Goal: Transaction & Acquisition: Download file/media

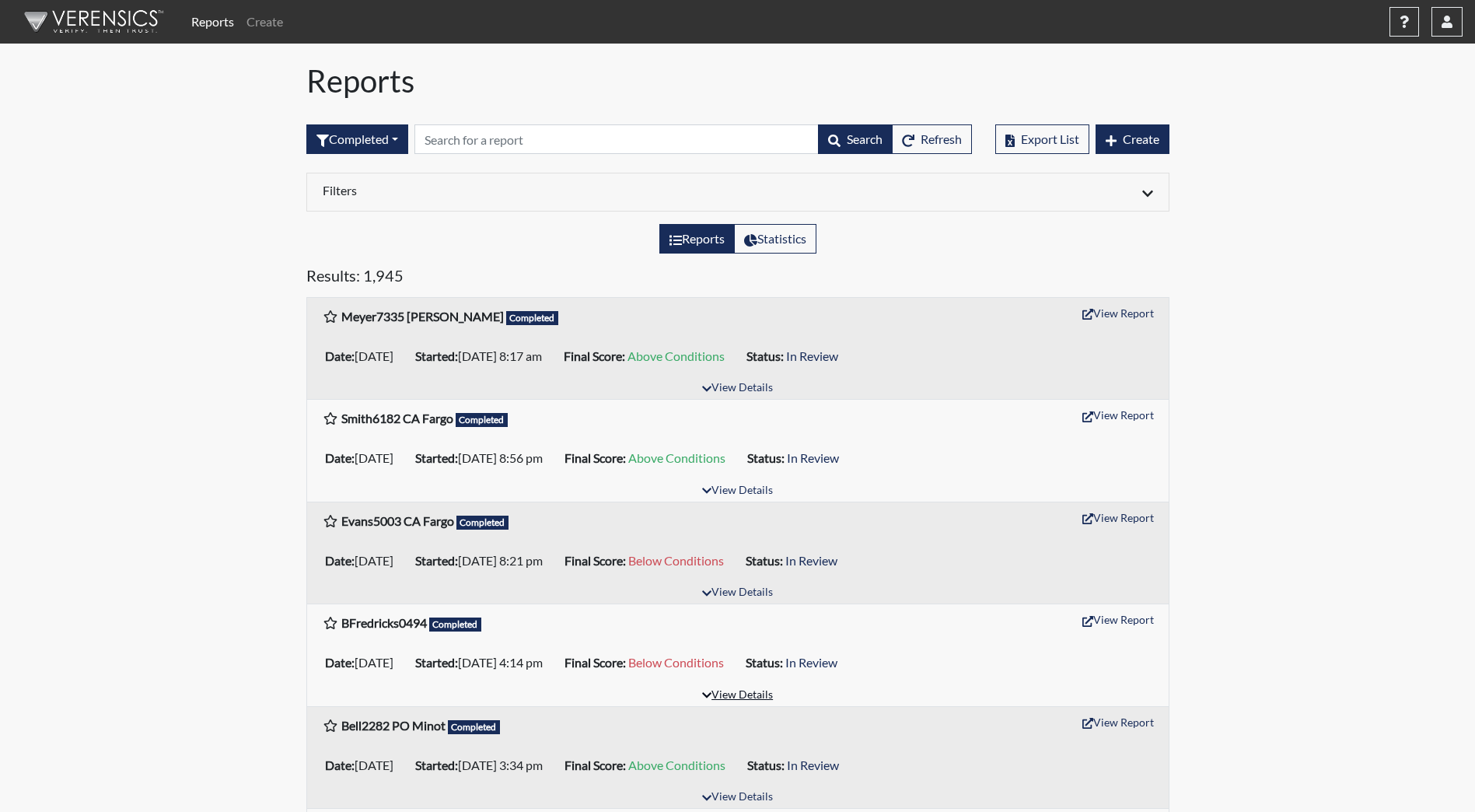
click at [750, 695] on button "View Details" at bounding box center [738, 695] width 85 height 21
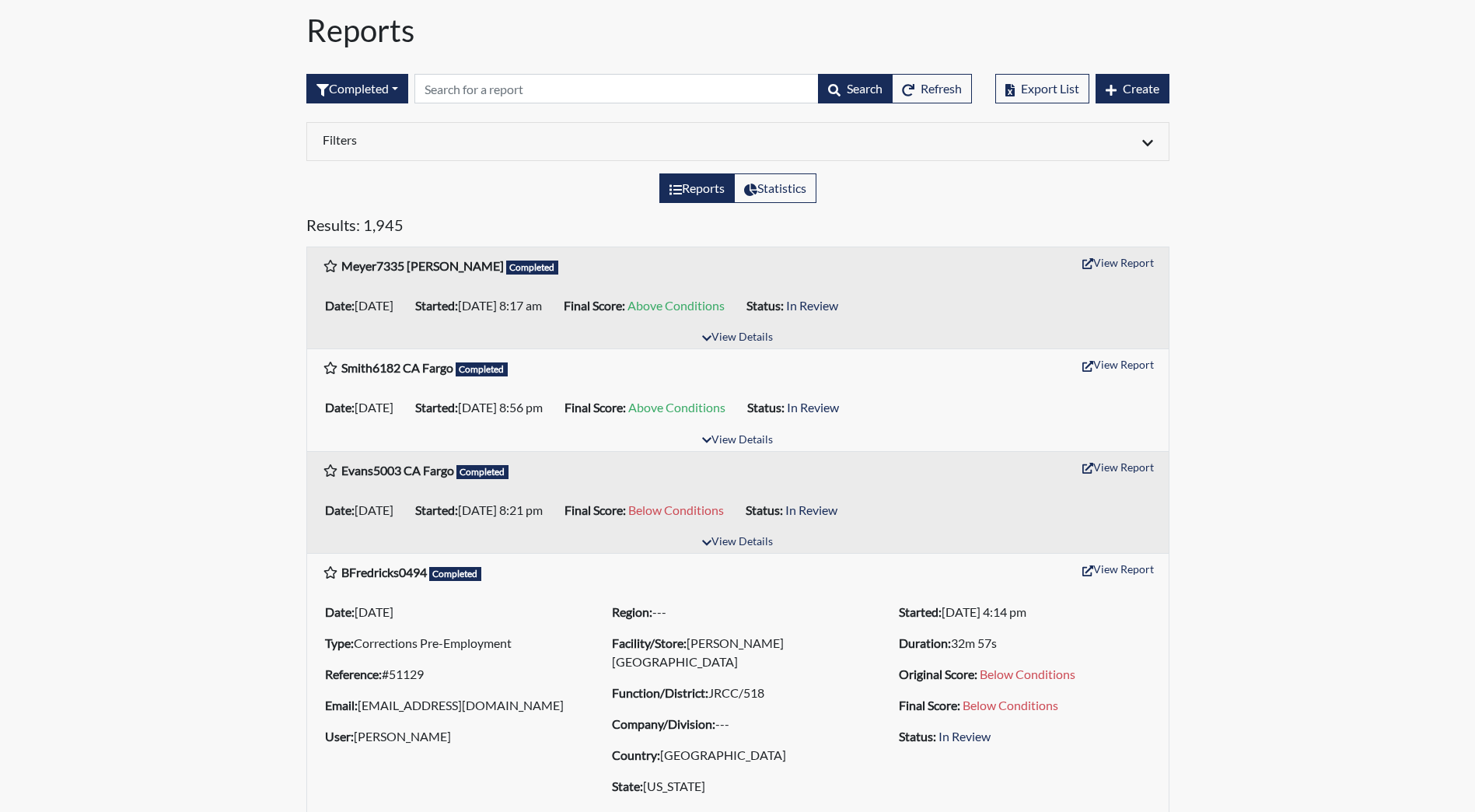
scroll to position [155, 0]
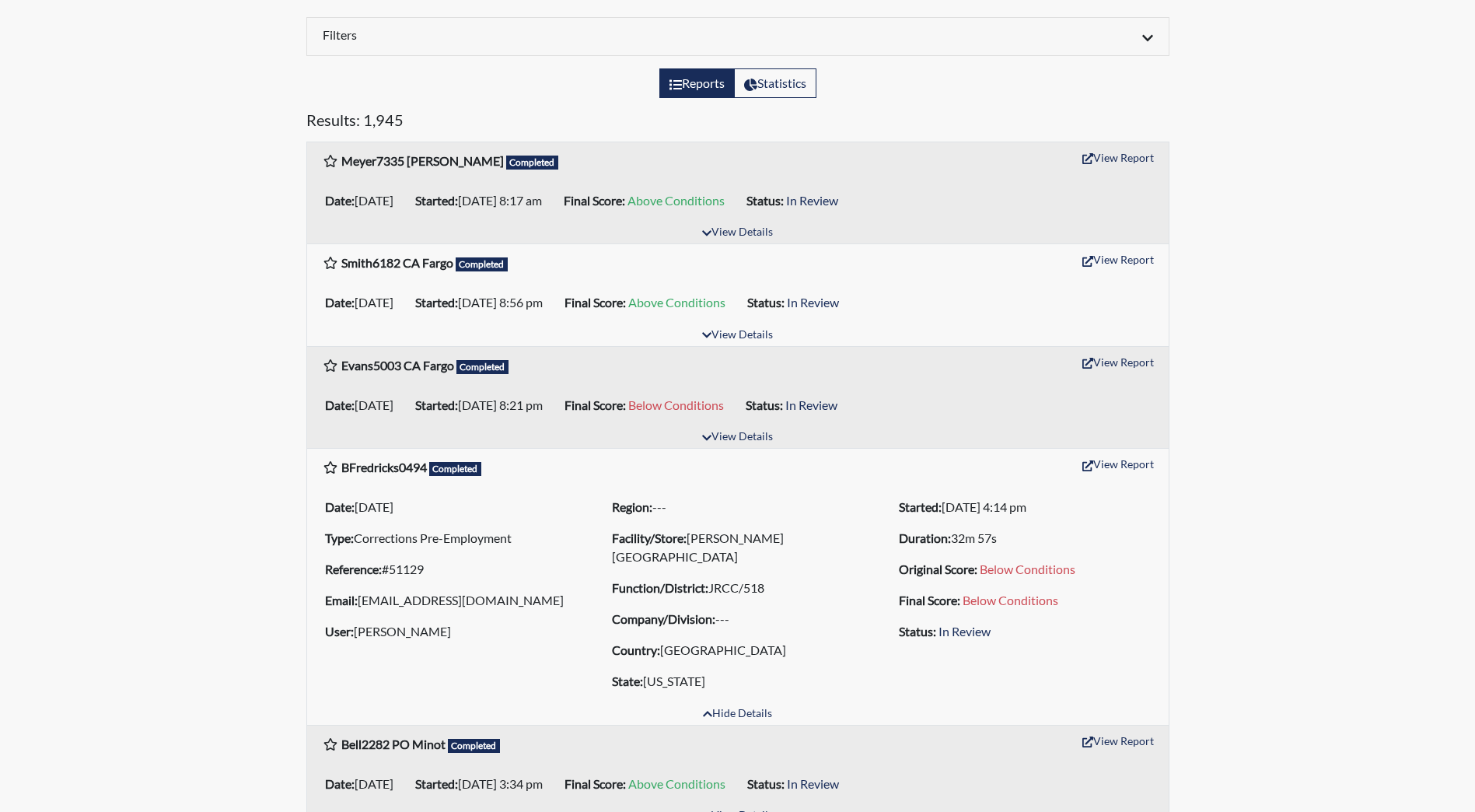
click at [1106, 447] on div "View Details" at bounding box center [737, 437] width 861 height 21
click at [1103, 461] on button "View Report" at bounding box center [1118, 464] width 86 height 24
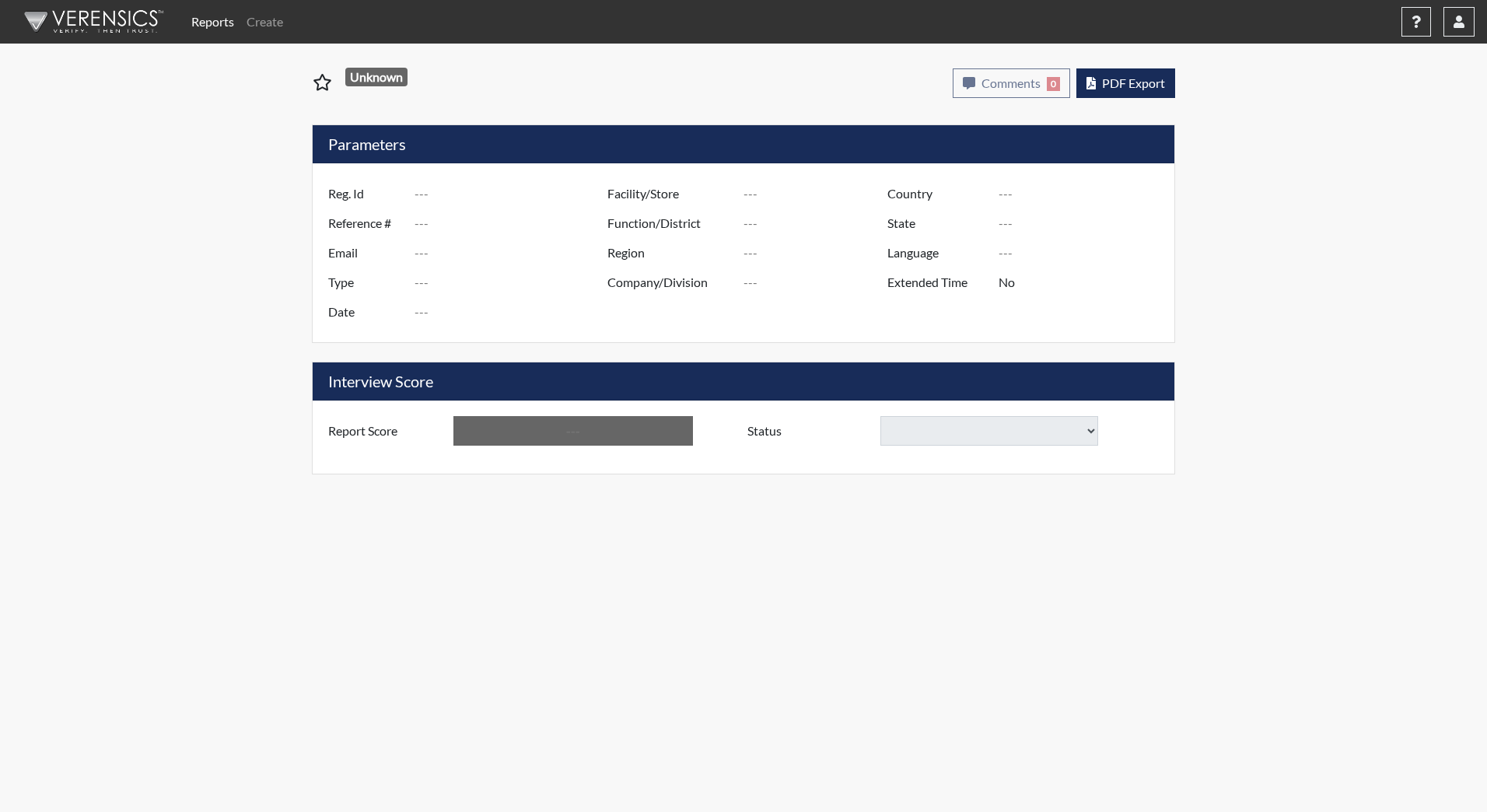
type input "BFredricks0494"
type input "51129"
type input "[EMAIL_ADDRESS][DOMAIN_NAME]"
type input "Corrections Pre-Employment"
type input "[DATE]"
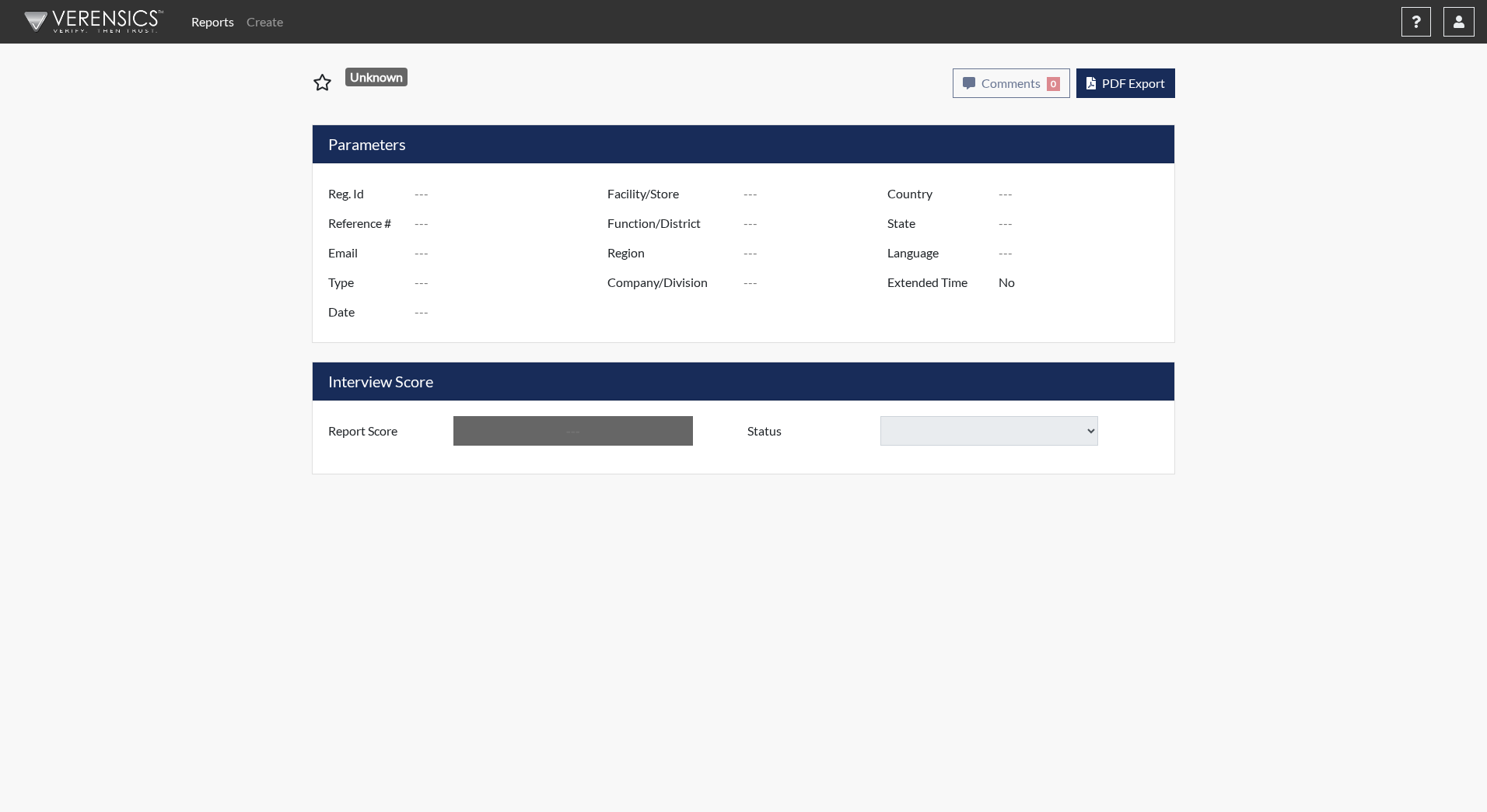
type input "[PERSON_NAME][GEOGRAPHIC_DATA]"
type input "JRCC/518"
type input "[GEOGRAPHIC_DATA]"
type input "[US_STATE]"
type input "English"
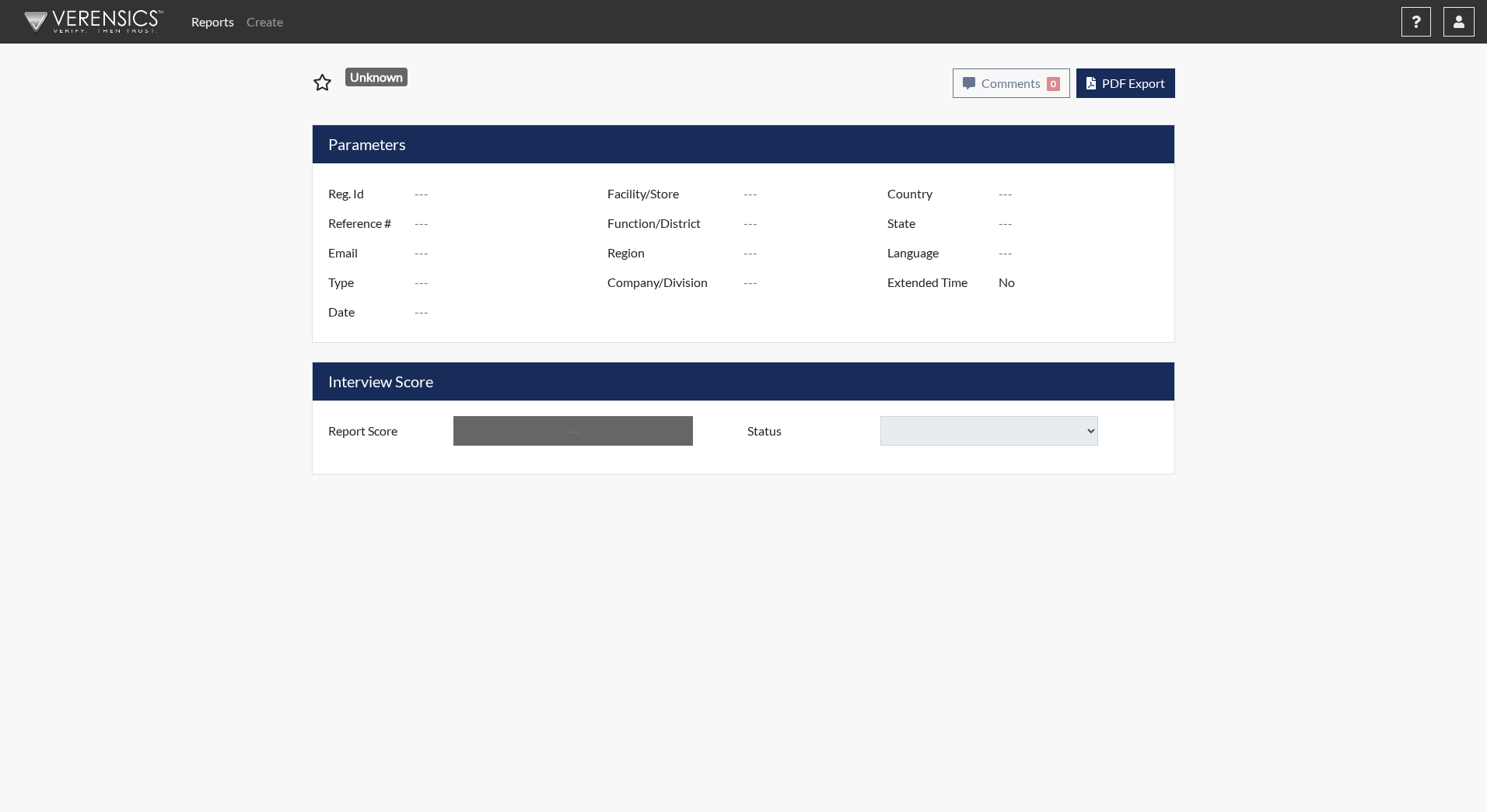
type input "Below Conditions"
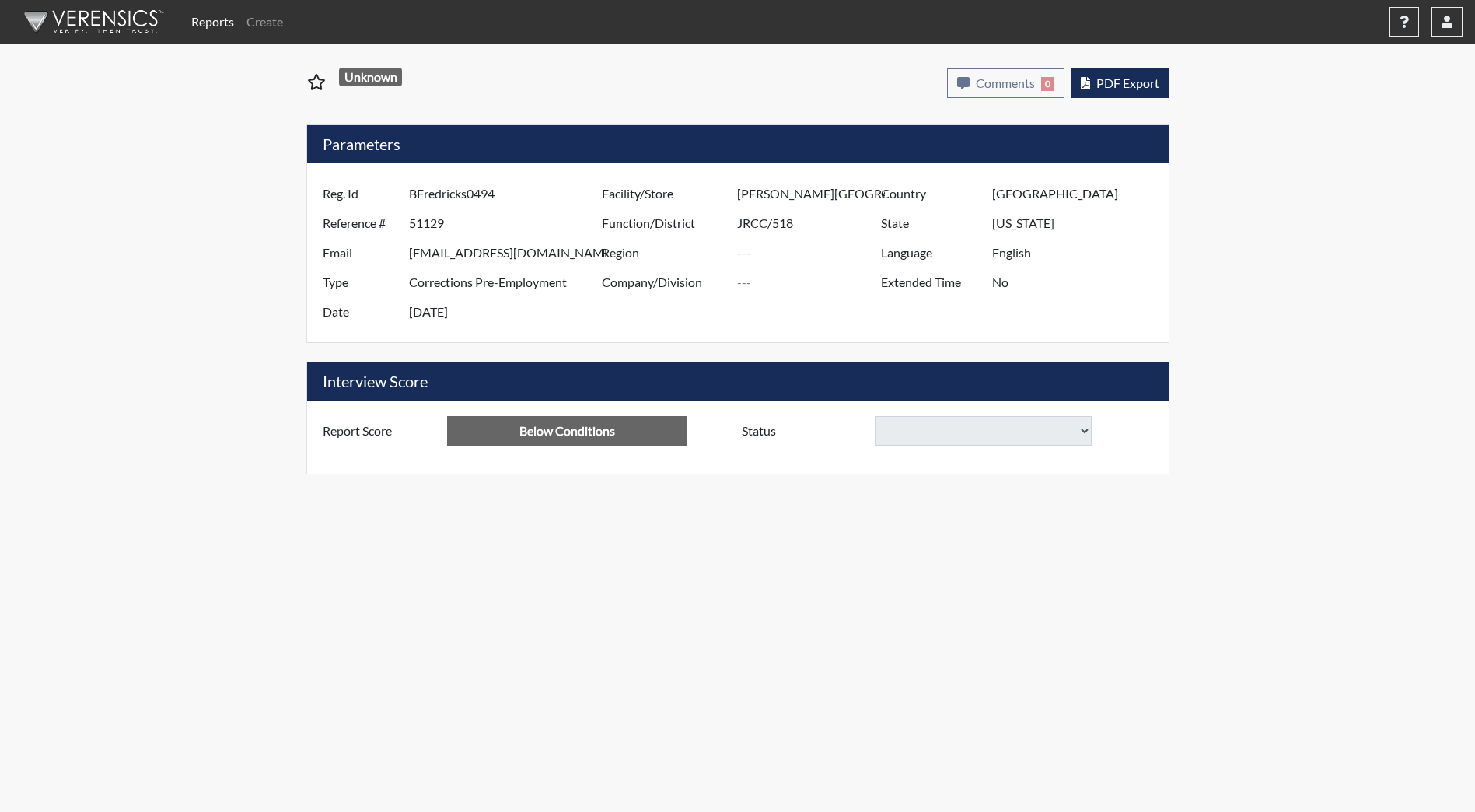
select select
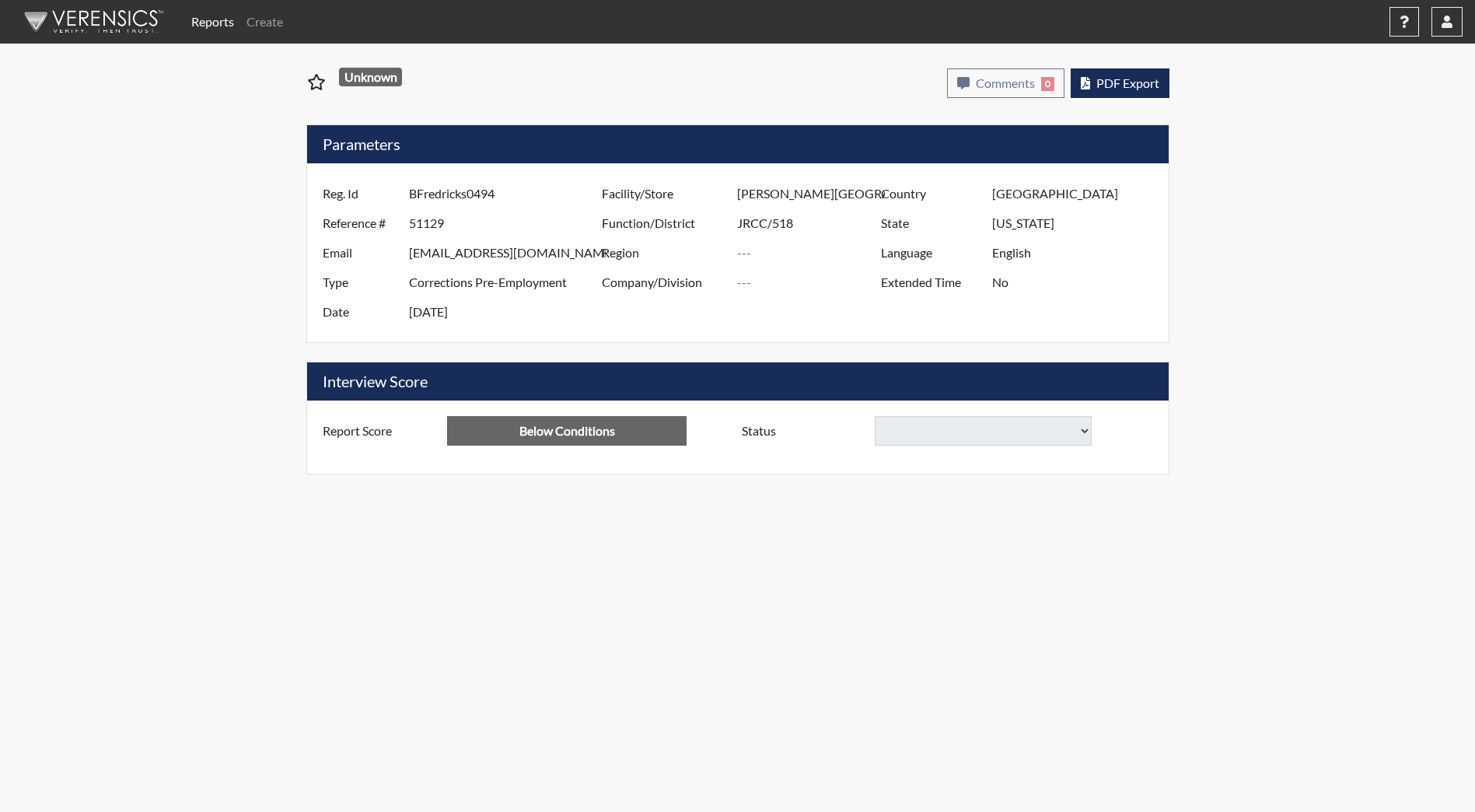
select select
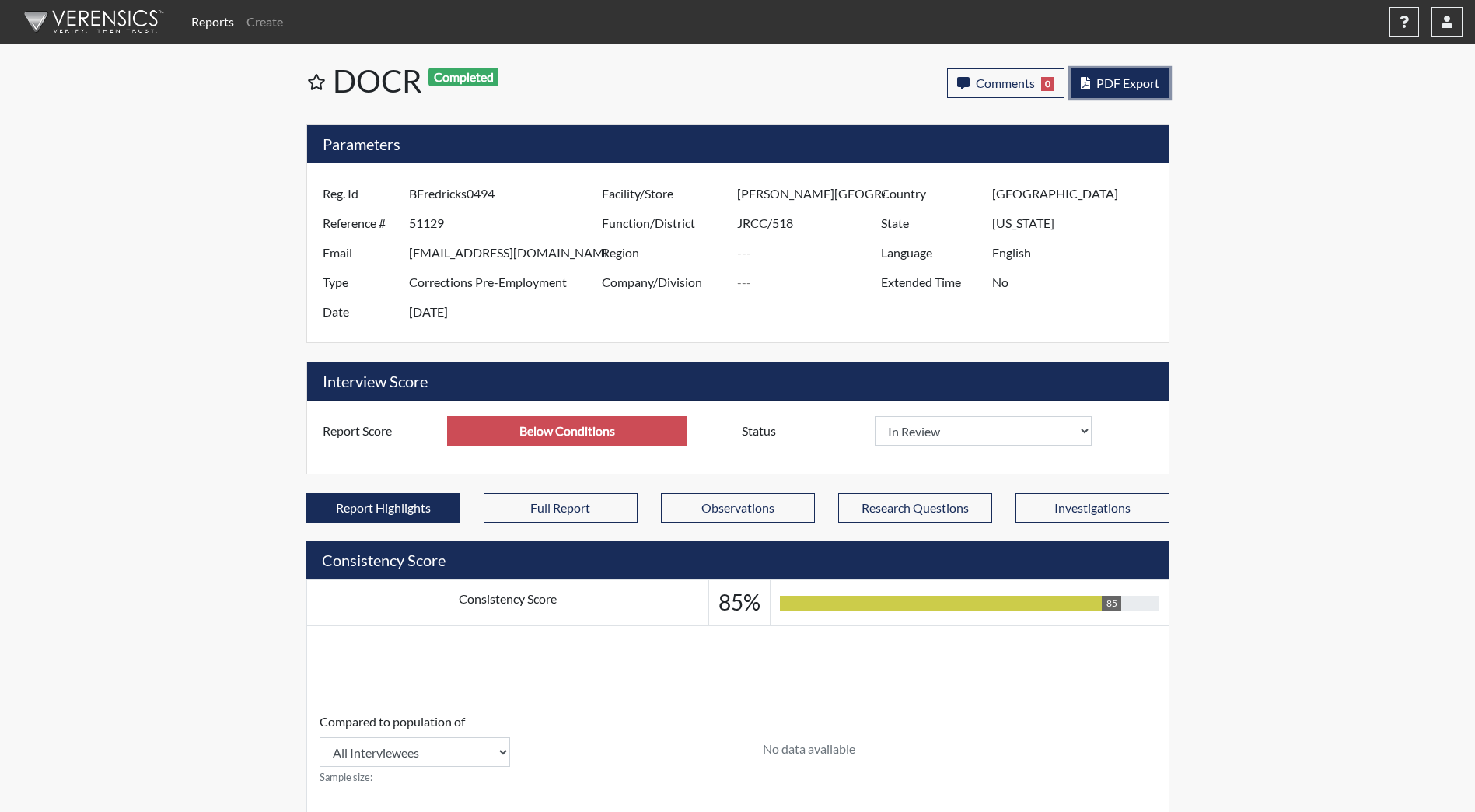
click at [1105, 75] on span "PDF Export" at bounding box center [1128, 82] width 63 height 15
